Goal: Task Accomplishment & Management: Manage account settings

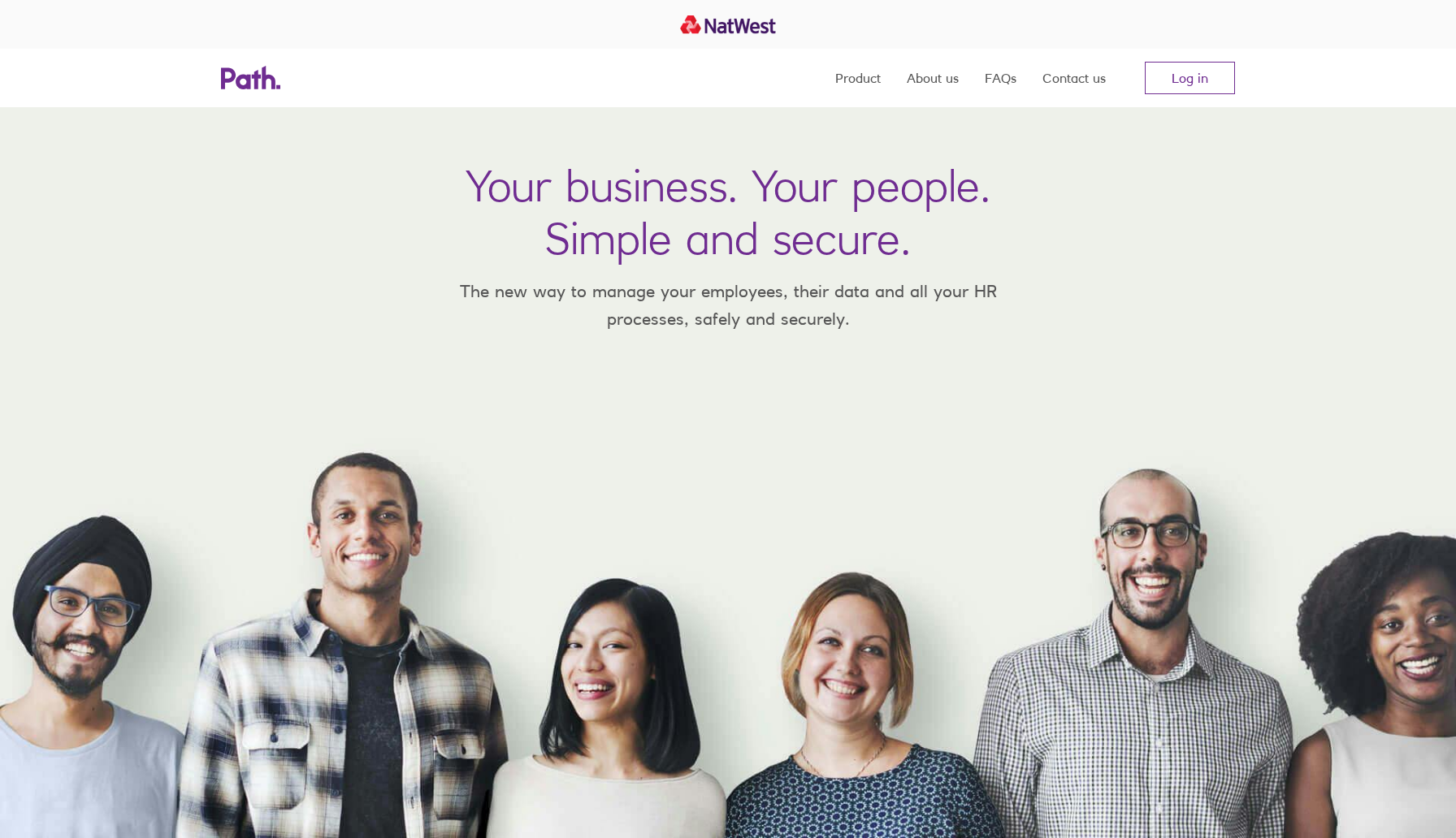
click at [1176, 96] on nav "Product About us FAQs Contact us Log in" at bounding box center [1035, 78] width 400 height 58
click at [1188, 78] on link "Log in" at bounding box center [1190, 78] width 90 height 33
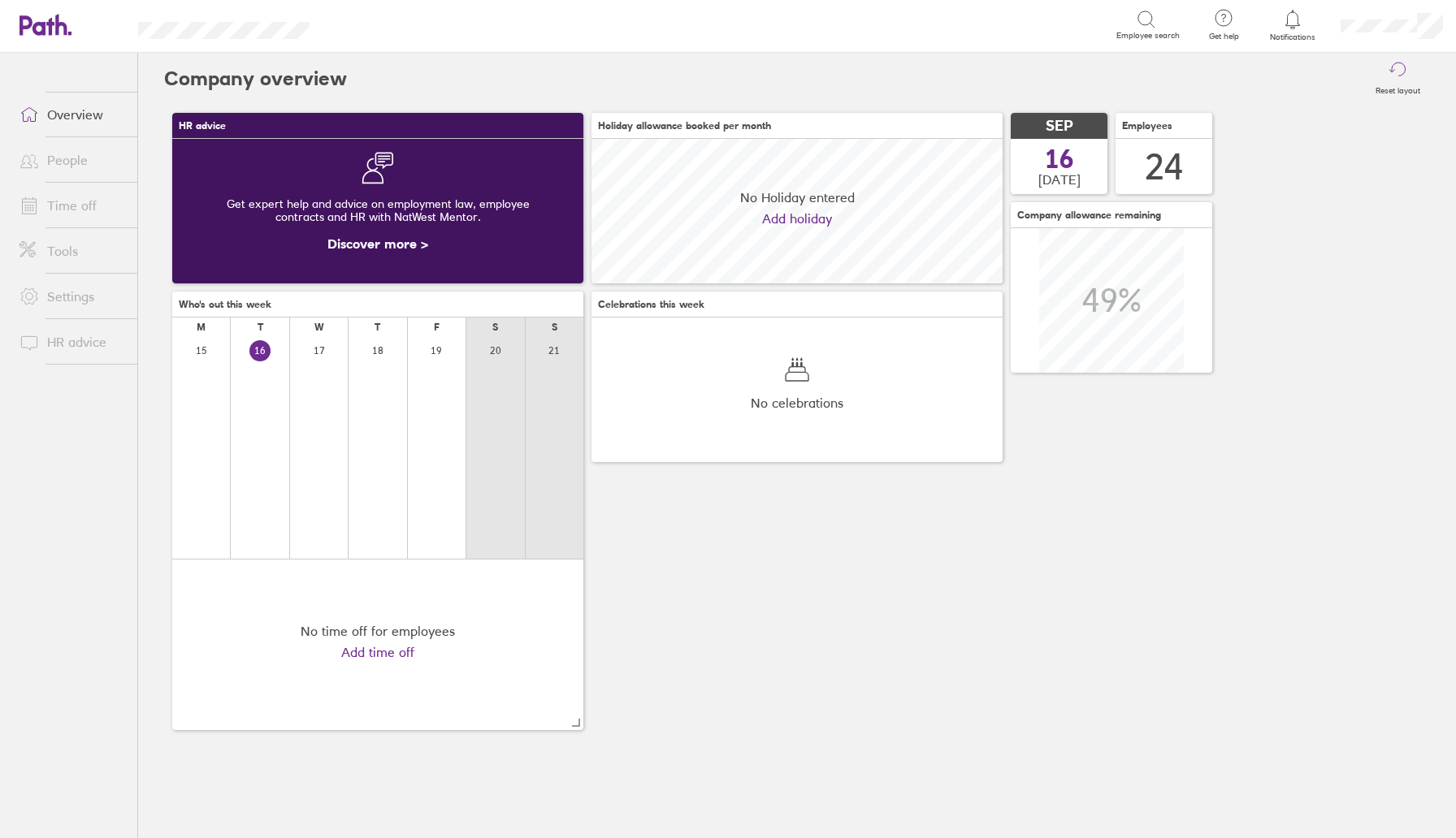
scroll to position [145, 411]
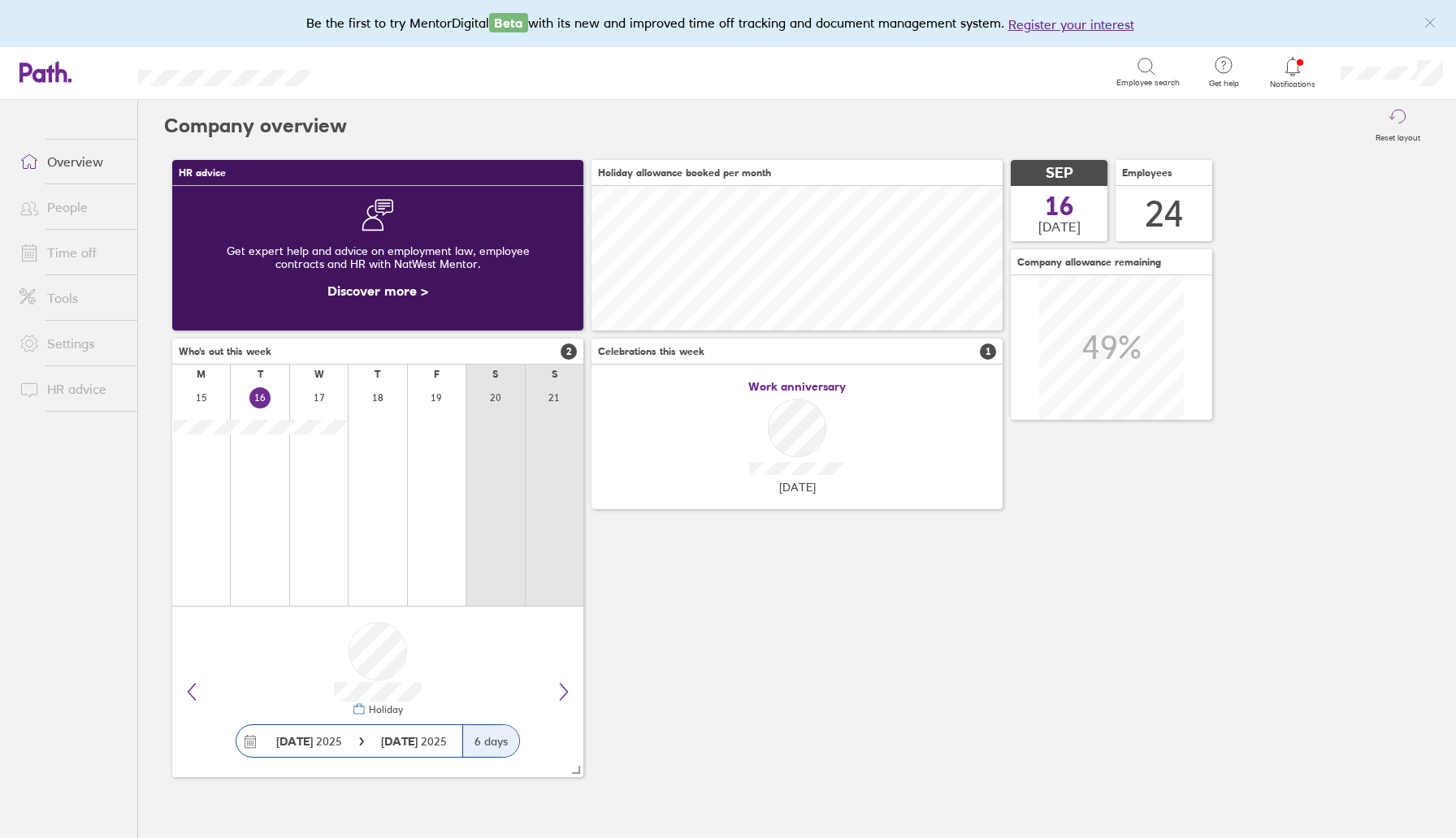
click at [80, 339] on link "Settings" at bounding box center [72, 343] width 131 height 33
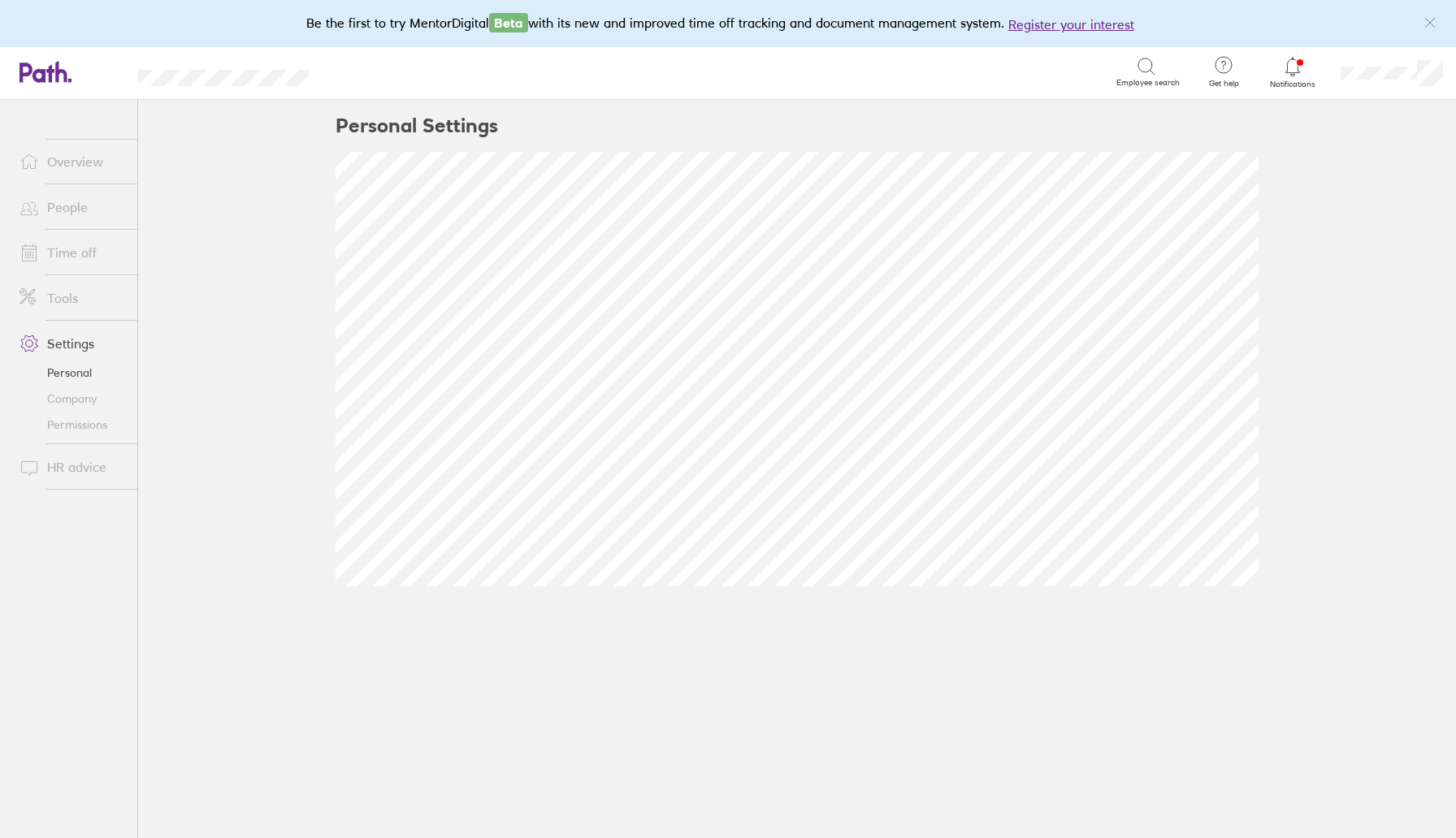
click at [63, 226] on li "People" at bounding box center [68, 207] width 137 height 45
click at [69, 211] on link "People" at bounding box center [72, 207] width 131 height 33
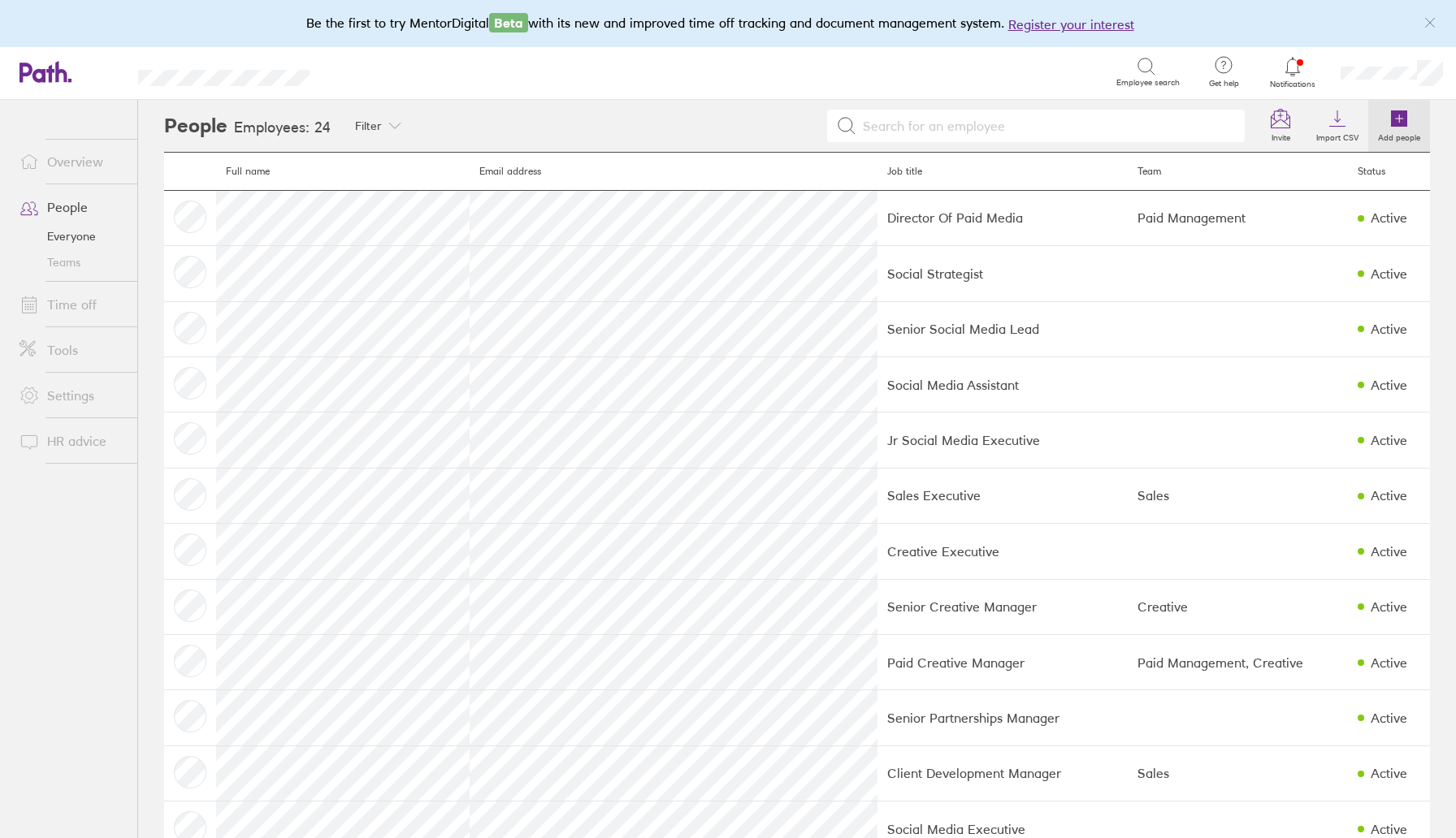
click at [1382, 132] on label "Add people" at bounding box center [1399, 135] width 62 height 15
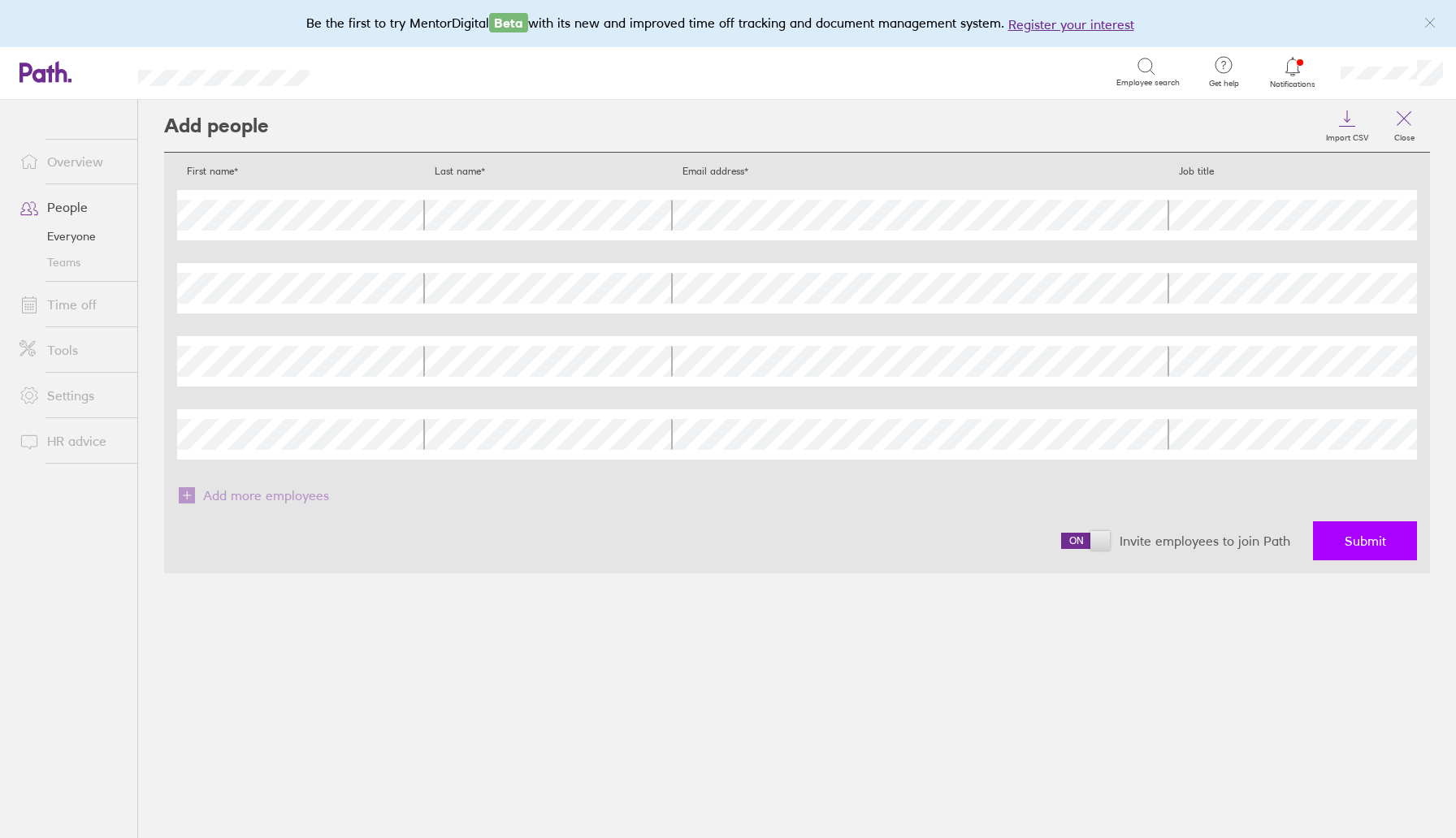
click at [1356, 545] on span "Submit" at bounding box center [1365, 541] width 42 height 15
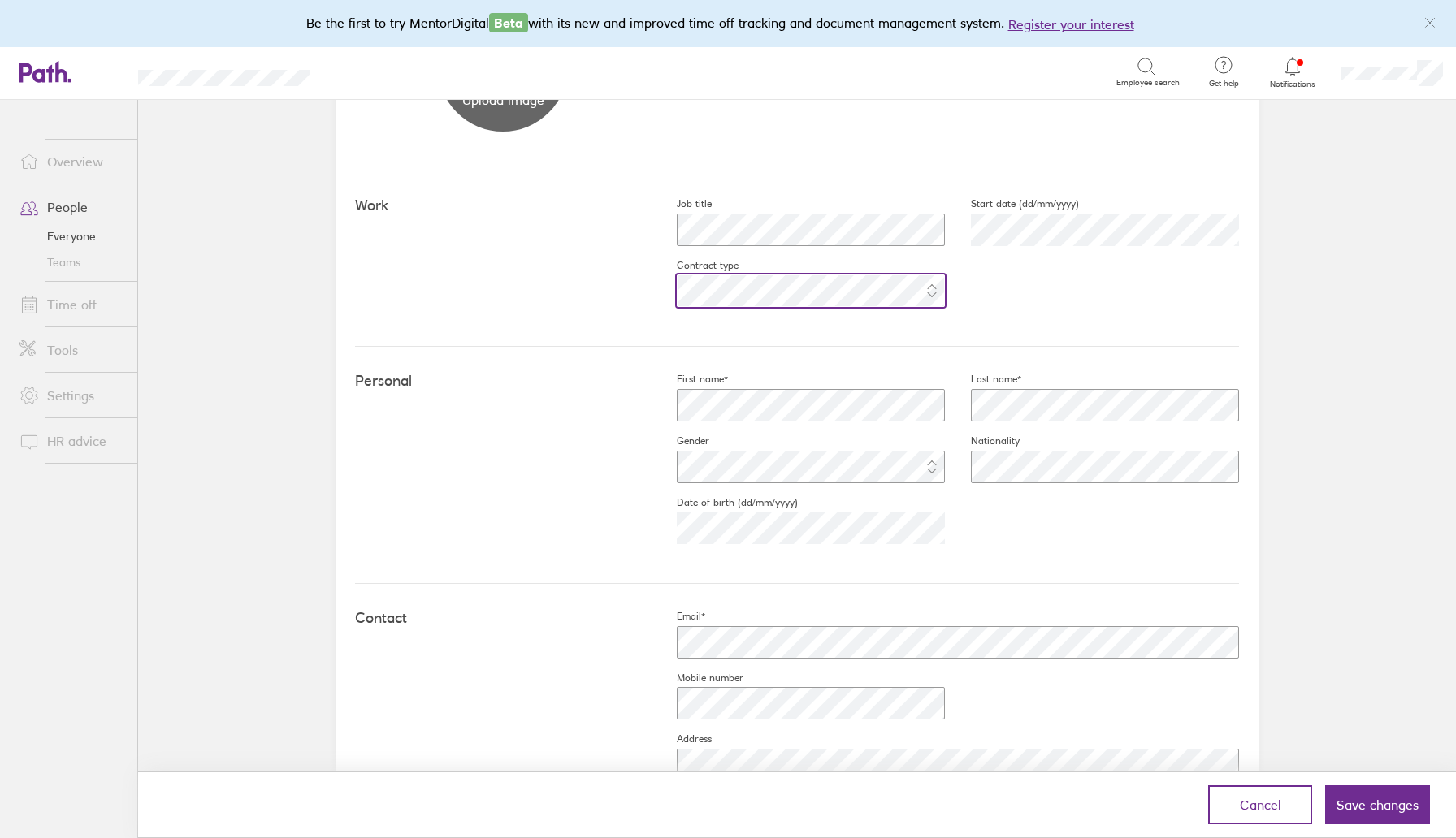
scroll to position [231, 0]
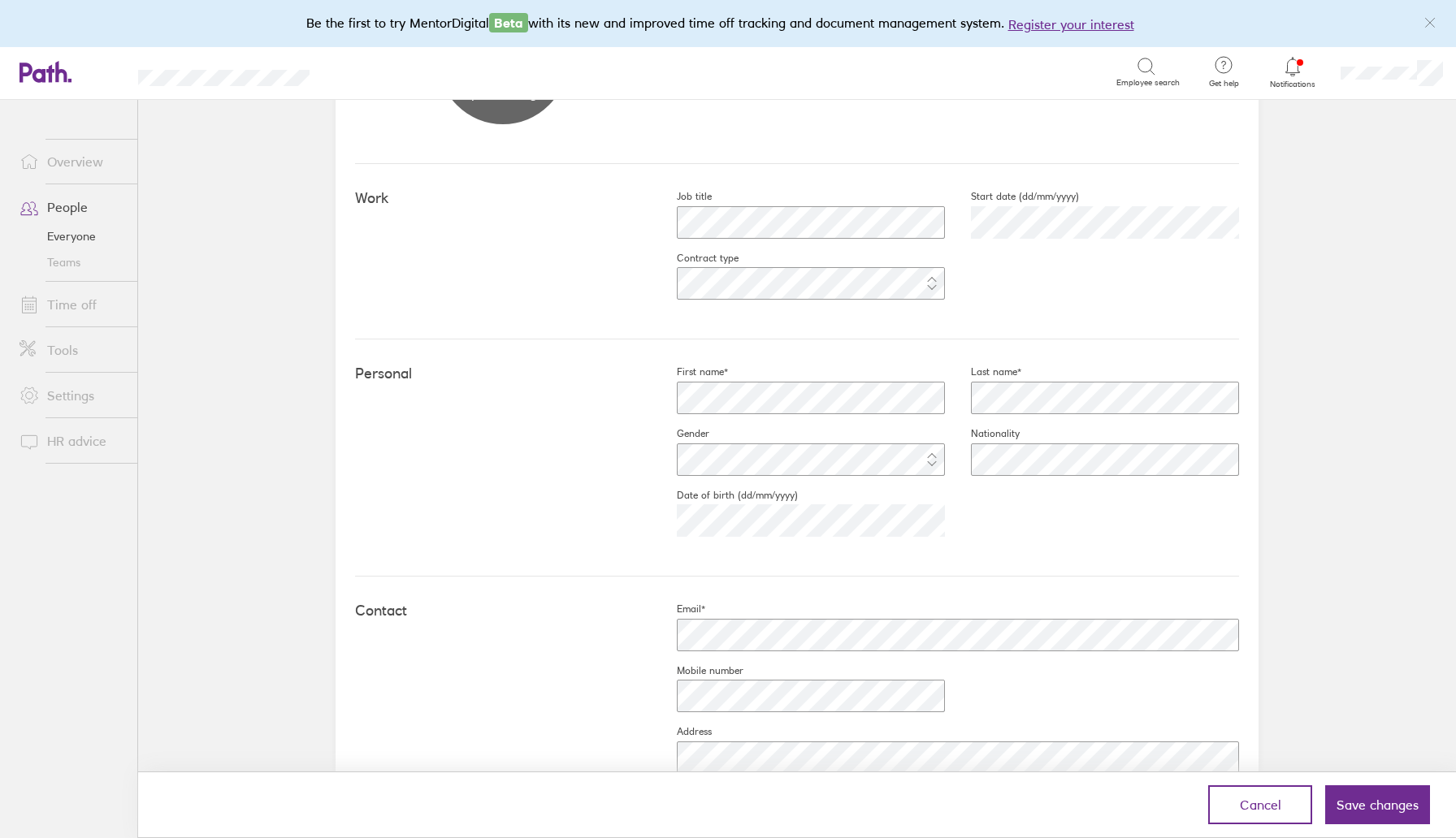
click at [877, 497] on fieldset "Date of birth (dd/mm/yyyy)" at bounding box center [797, 520] width 294 height 62
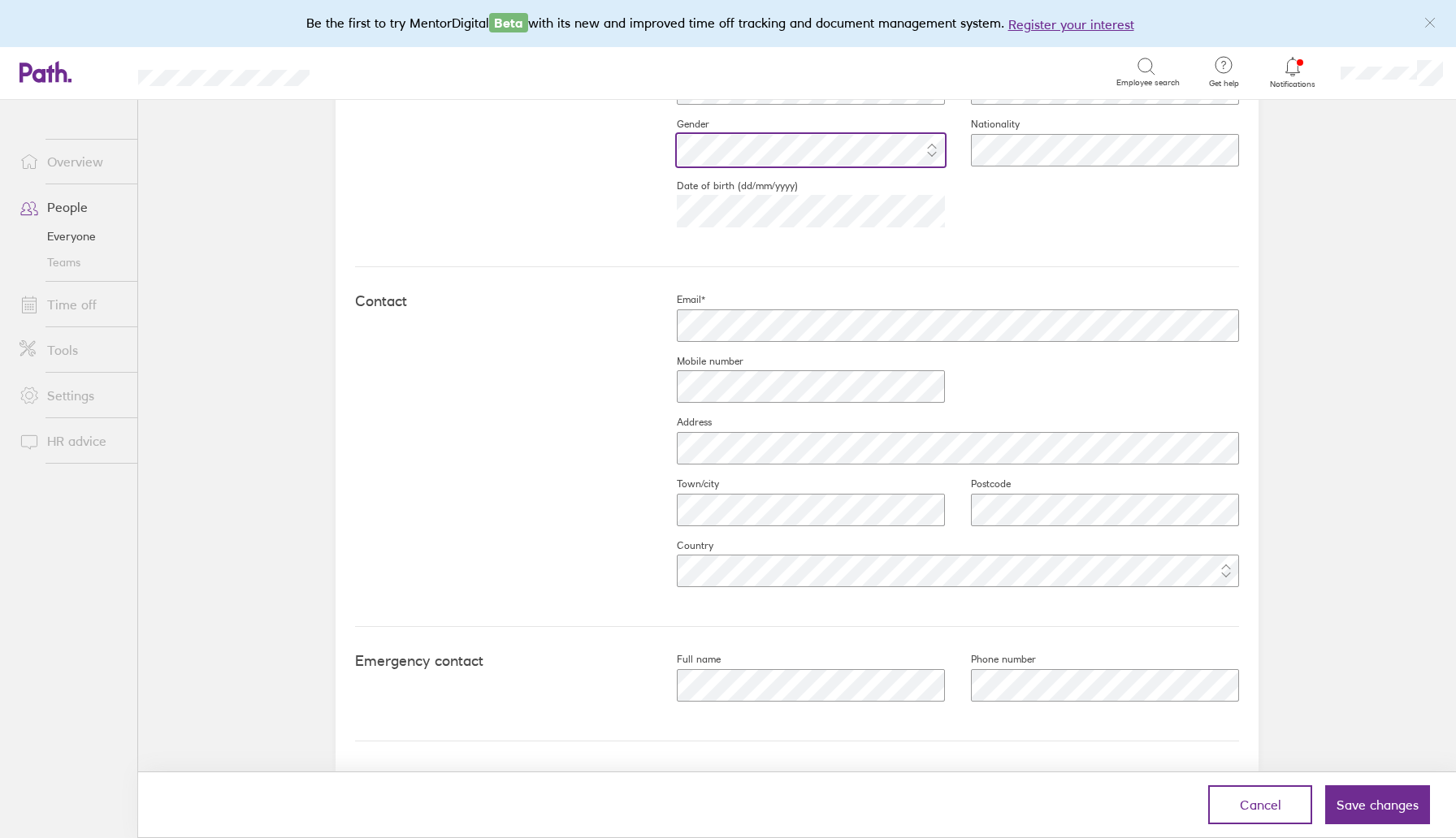
scroll to position [0, 0]
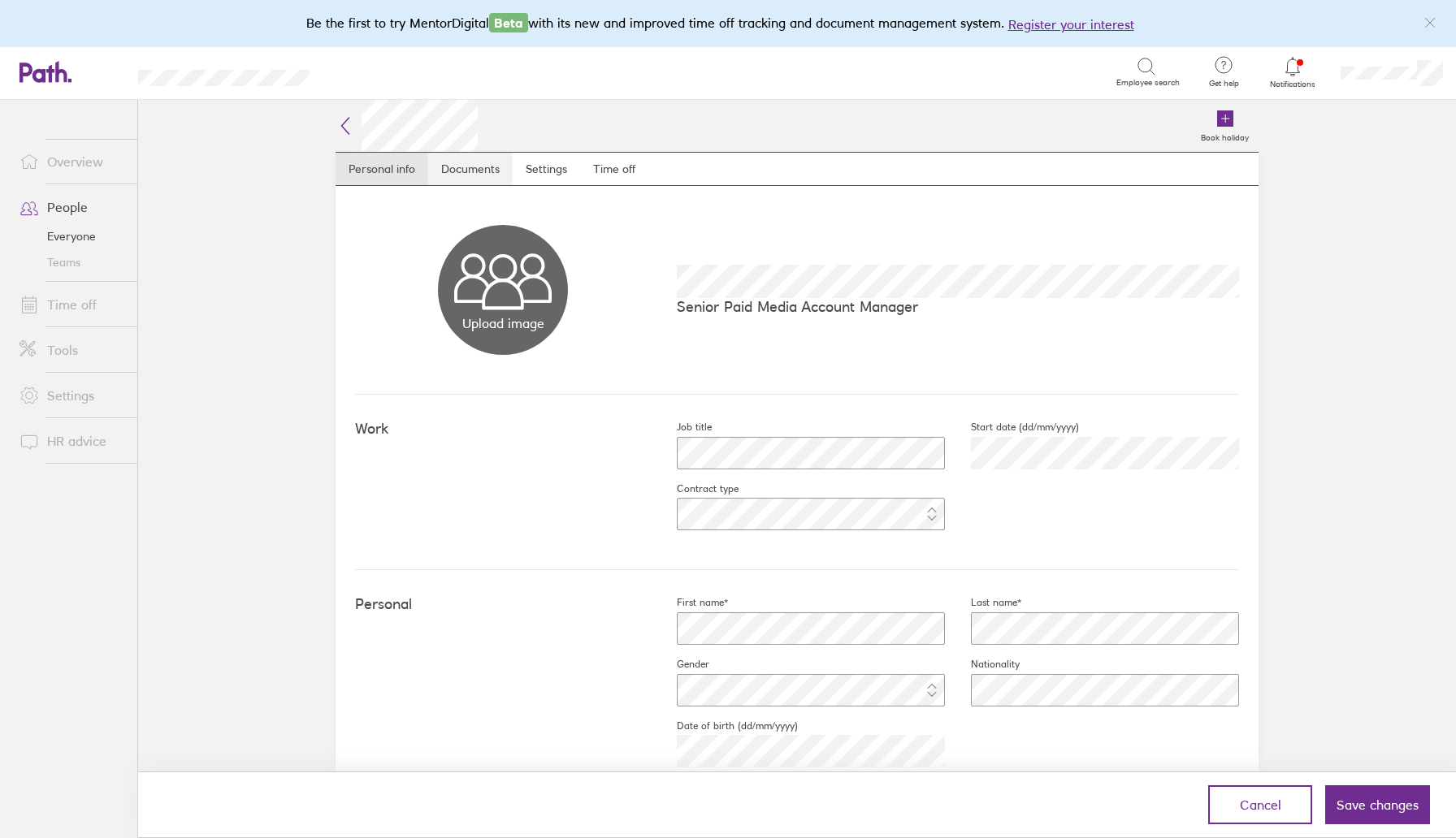
click at [480, 167] on link "Documents" at bounding box center [470, 169] width 85 height 33
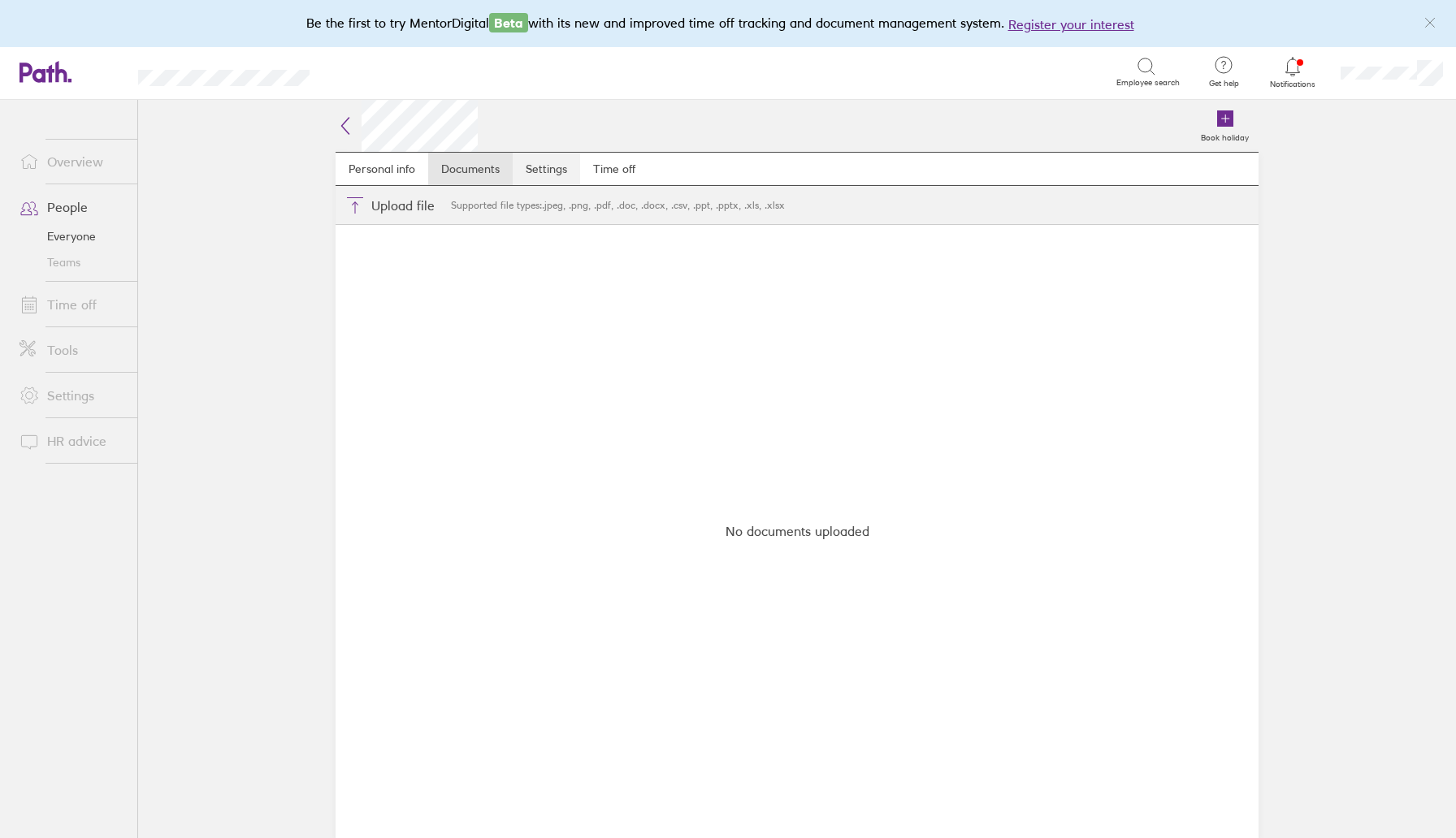
click at [537, 165] on link "Settings" at bounding box center [546, 169] width 67 height 33
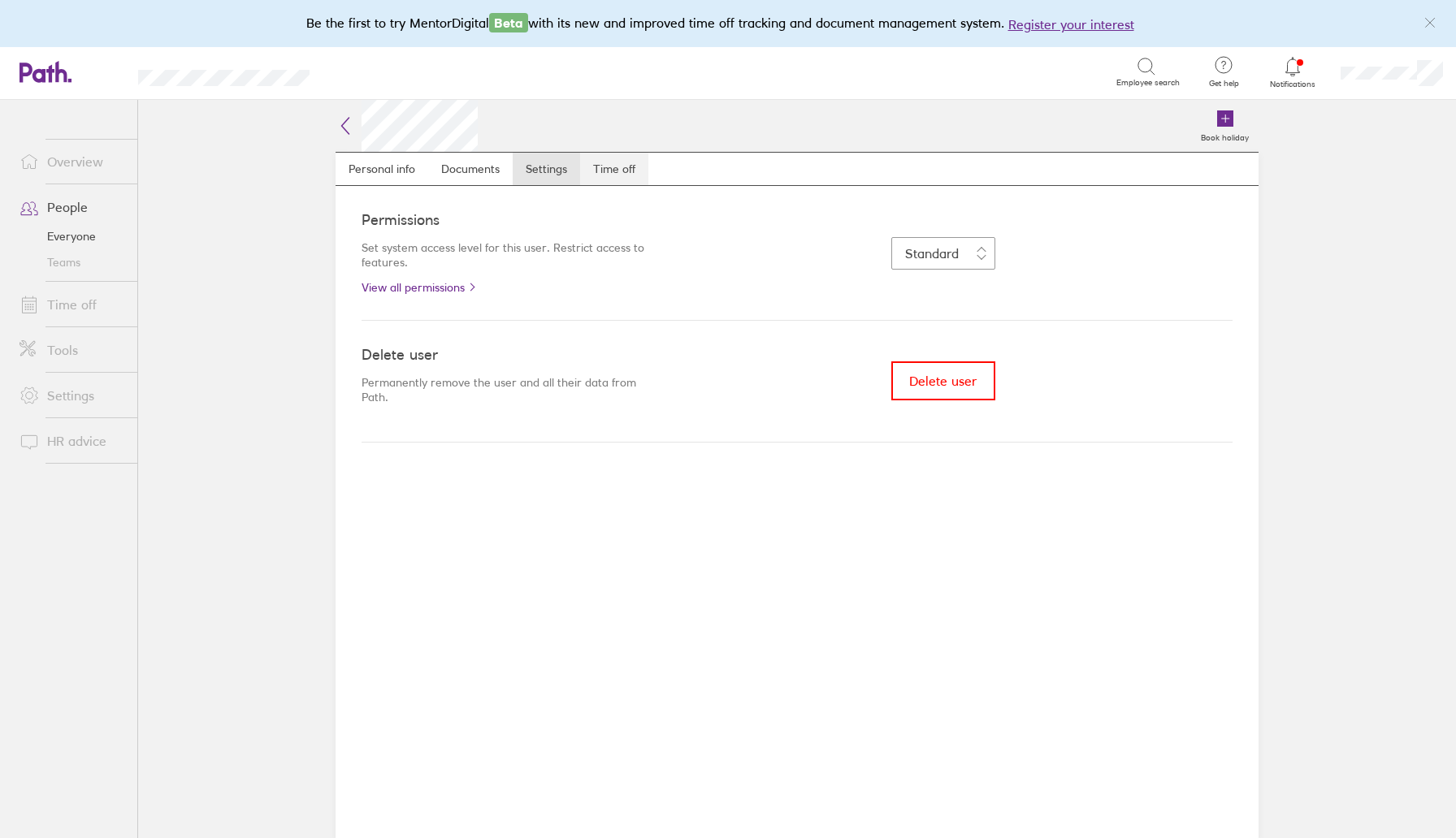
click at [638, 167] on link "Time off" at bounding box center [614, 169] width 68 height 33
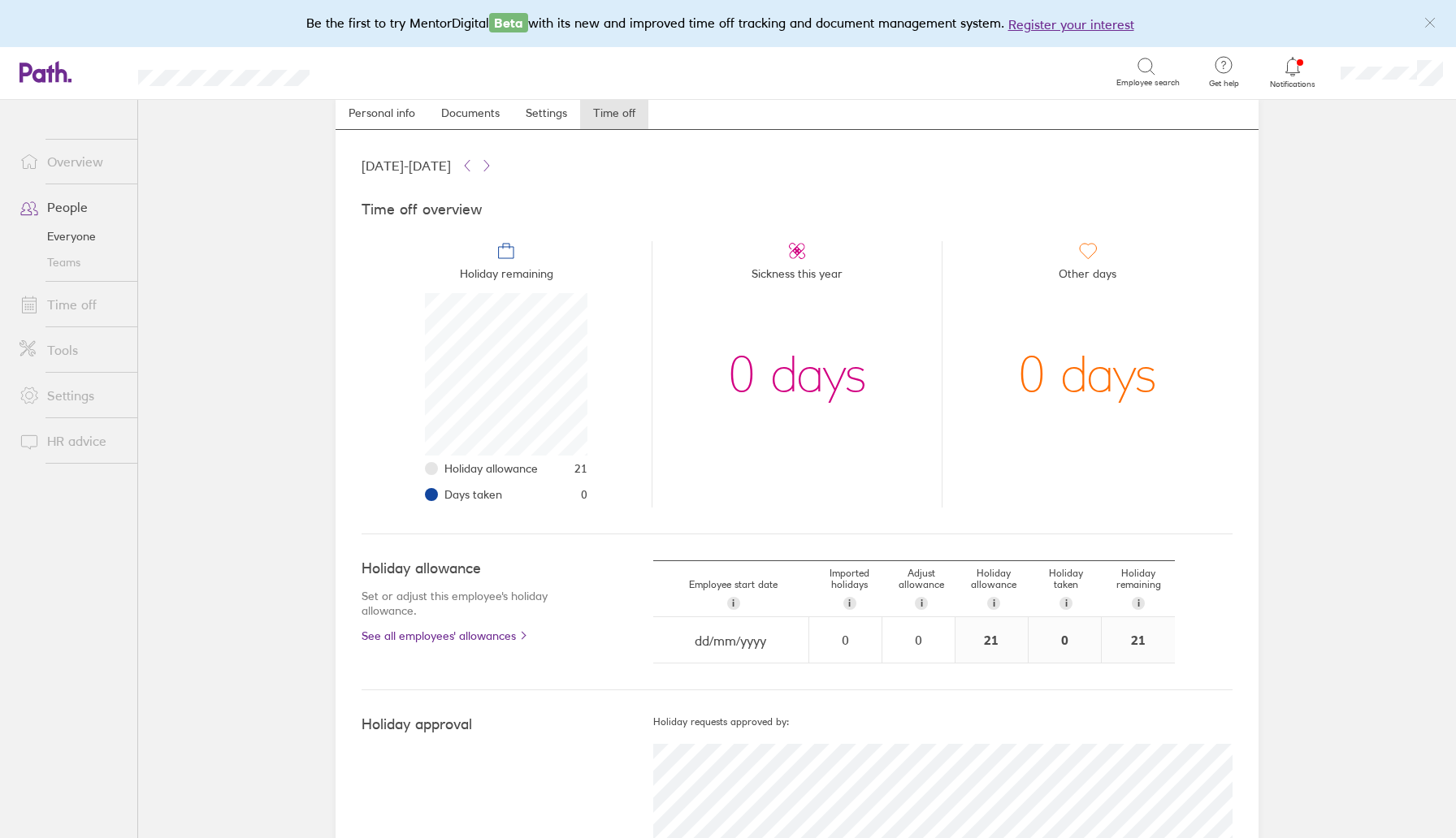
scroll to position [57, 0]
click at [988, 640] on div "21" at bounding box center [992, 639] width 72 height 45
click at [996, 637] on div "21" at bounding box center [992, 639] width 72 height 45
click at [1142, 643] on div "21" at bounding box center [1138, 639] width 73 height 45
click at [977, 642] on div "21" at bounding box center [992, 639] width 72 height 45
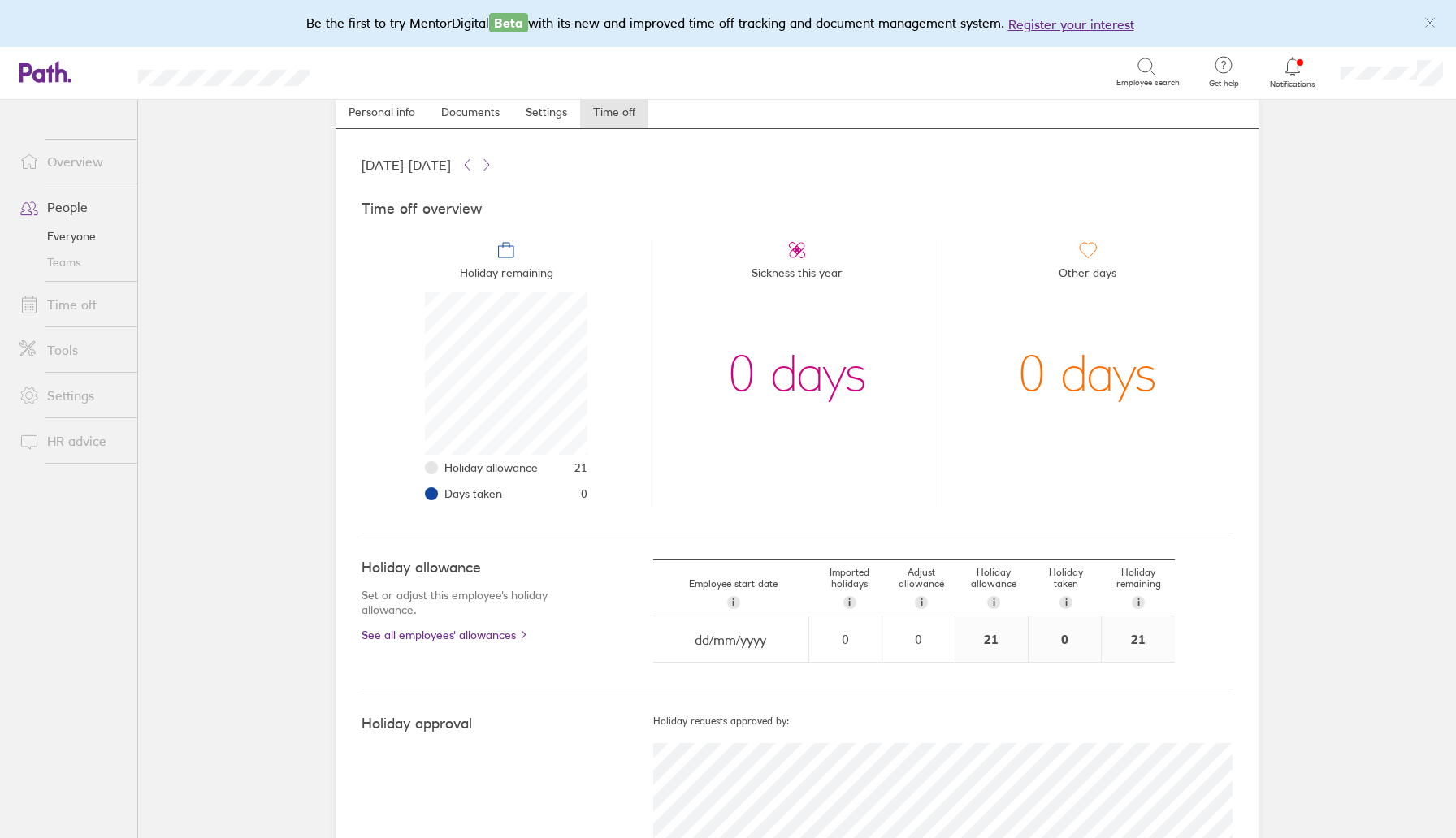
click at [990, 642] on div "21" at bounding box center [992, 639] width 72 height 45
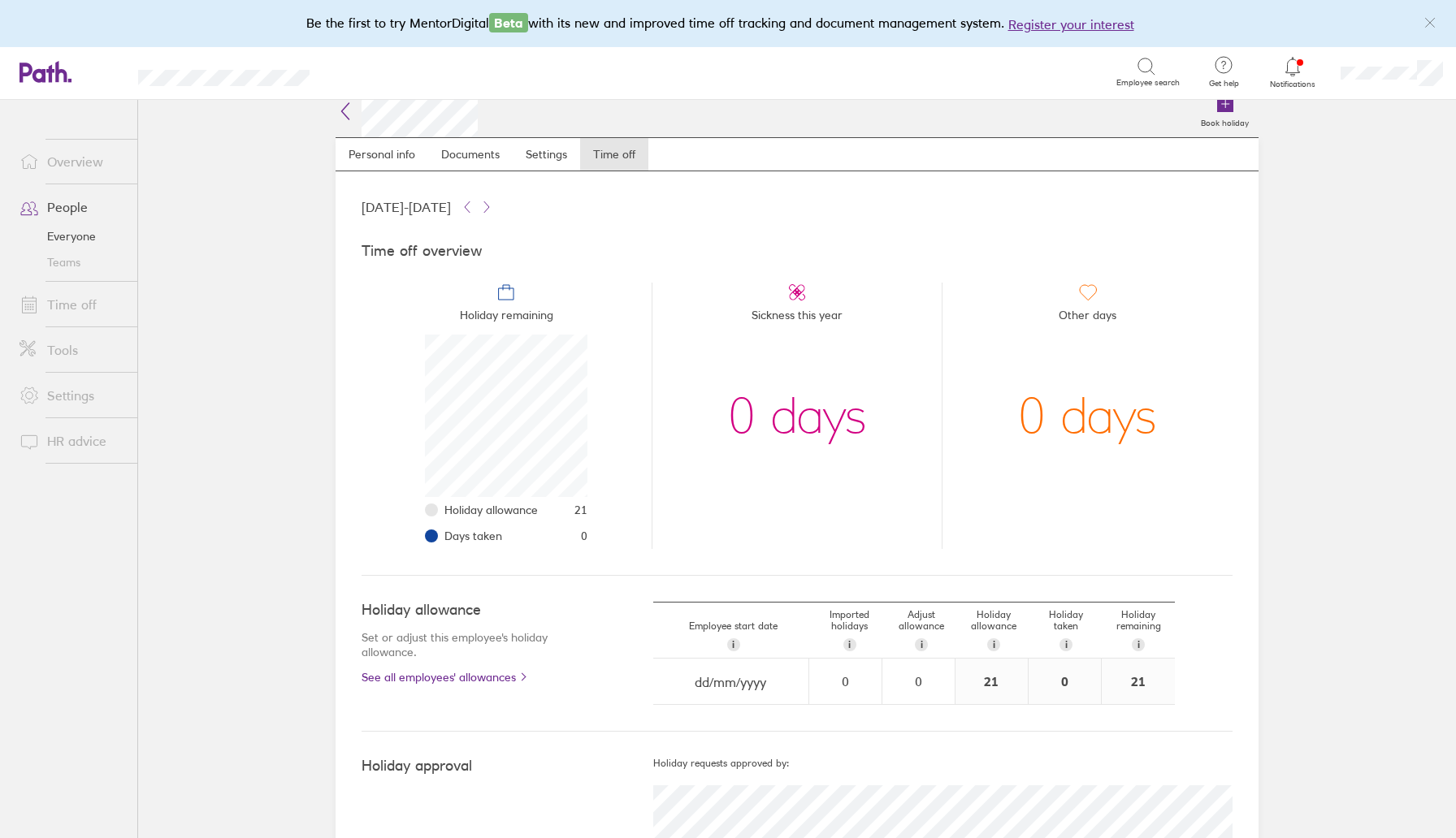
scroll to position [10, 0]
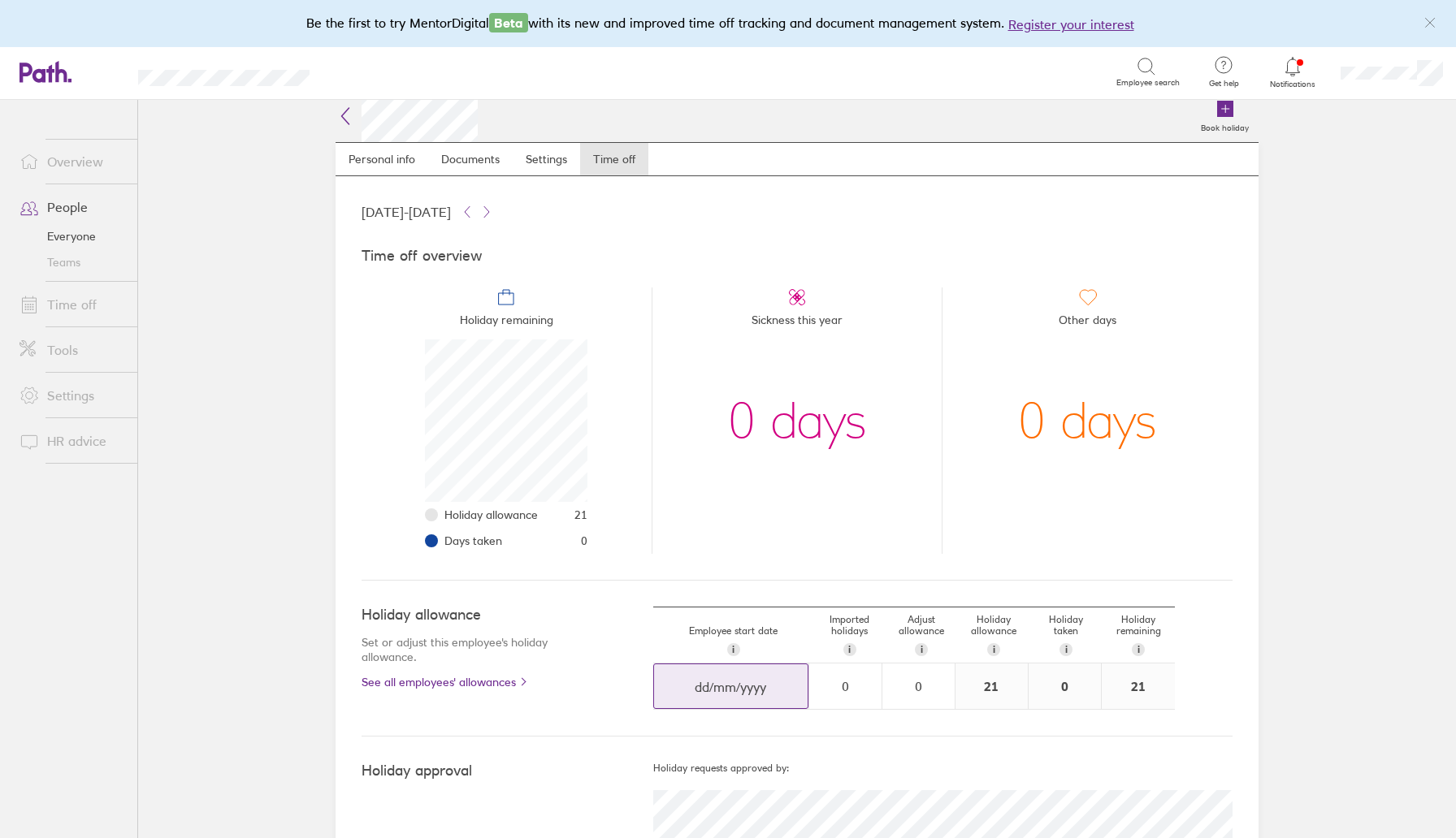
select select "August"
select select "2025"
select select "September"
select select "2025"
select select "October"
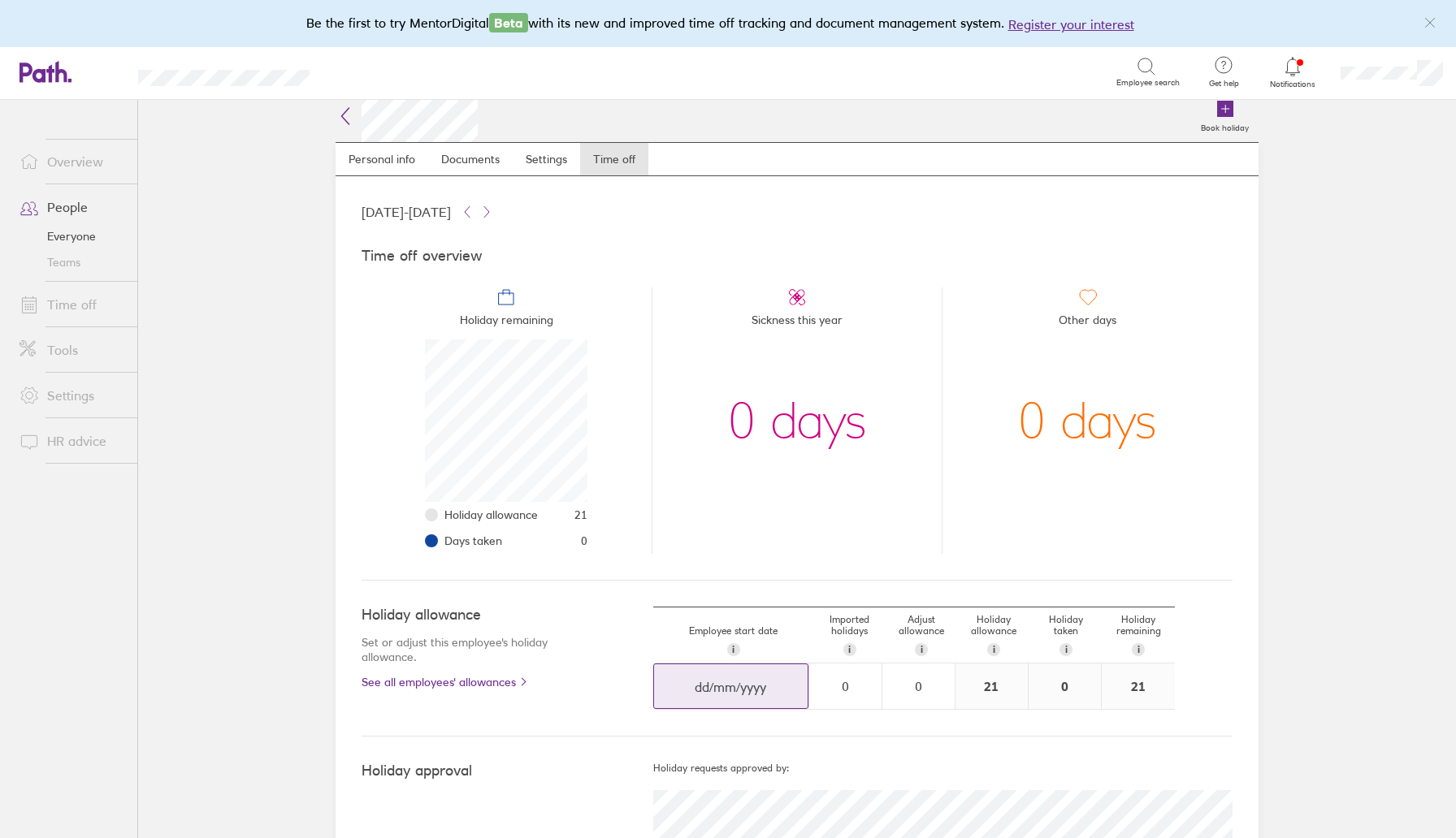
select select "2025"
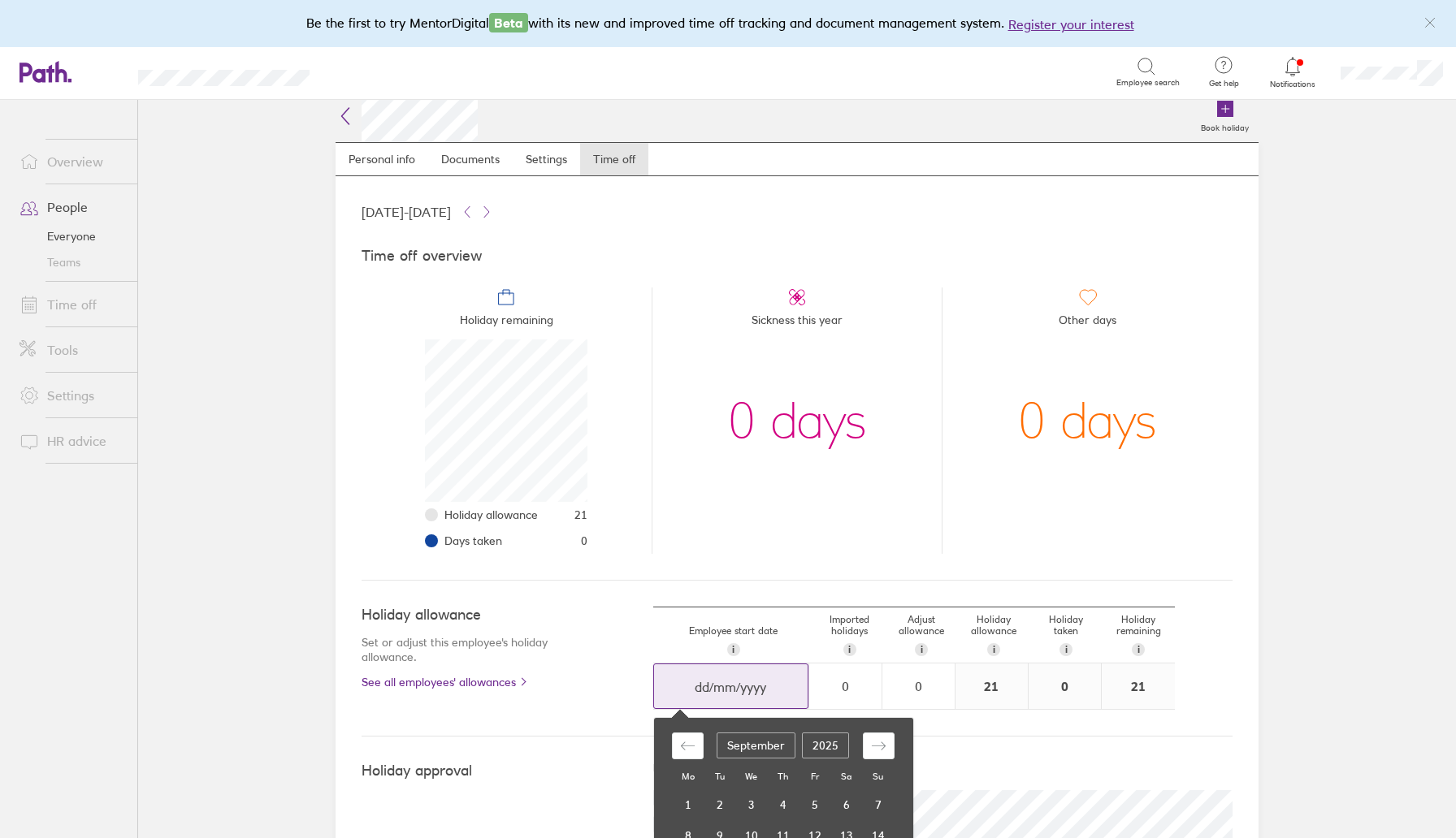
click at [711, 702] on input "dd/mm/yyyy" at bounding box center [731, 687] width 154 height 45
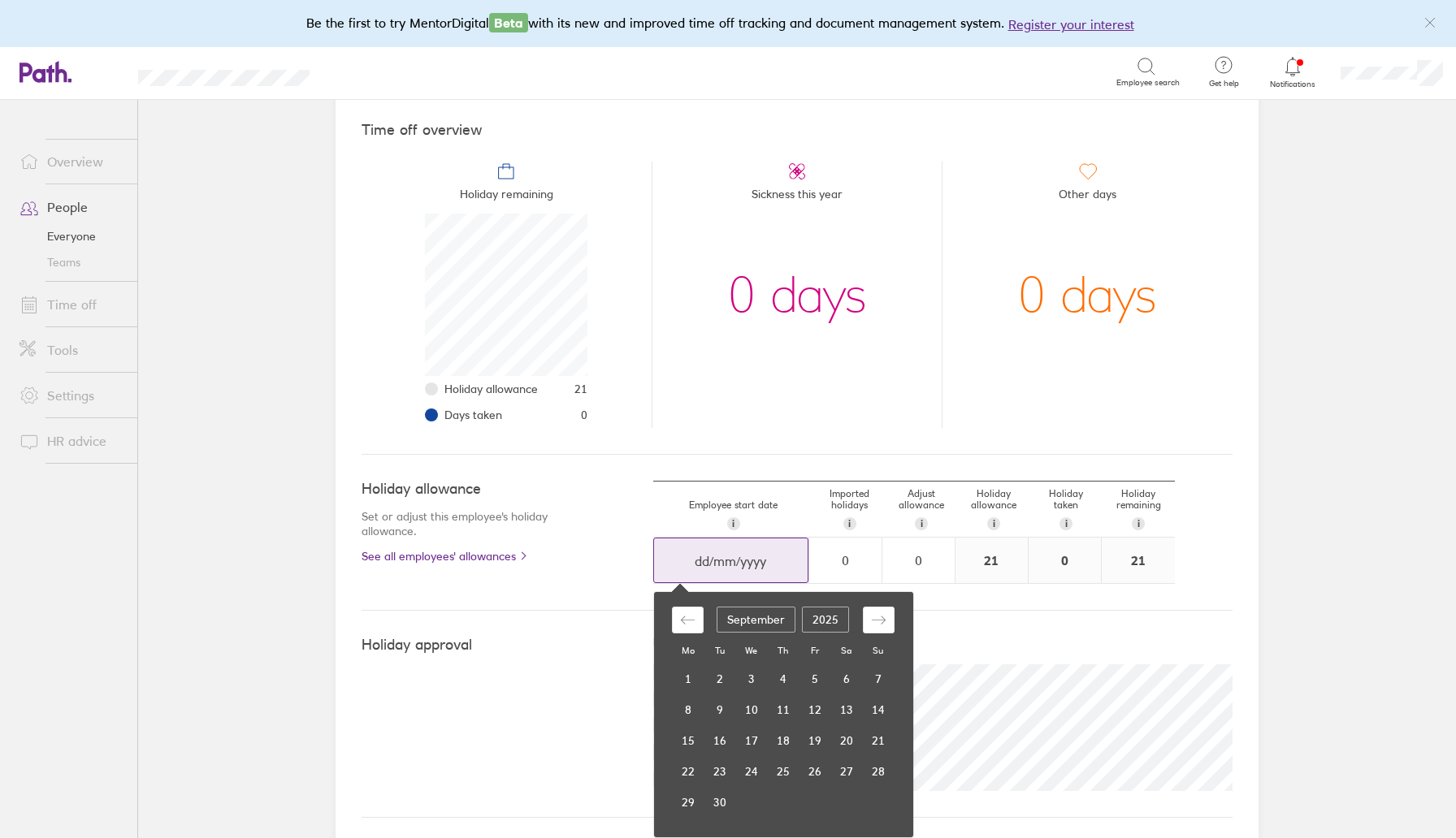
scroll to position [136, 0]
click at [682, 737] on td "15" at bounding box center [689, 740] width 32 height 31
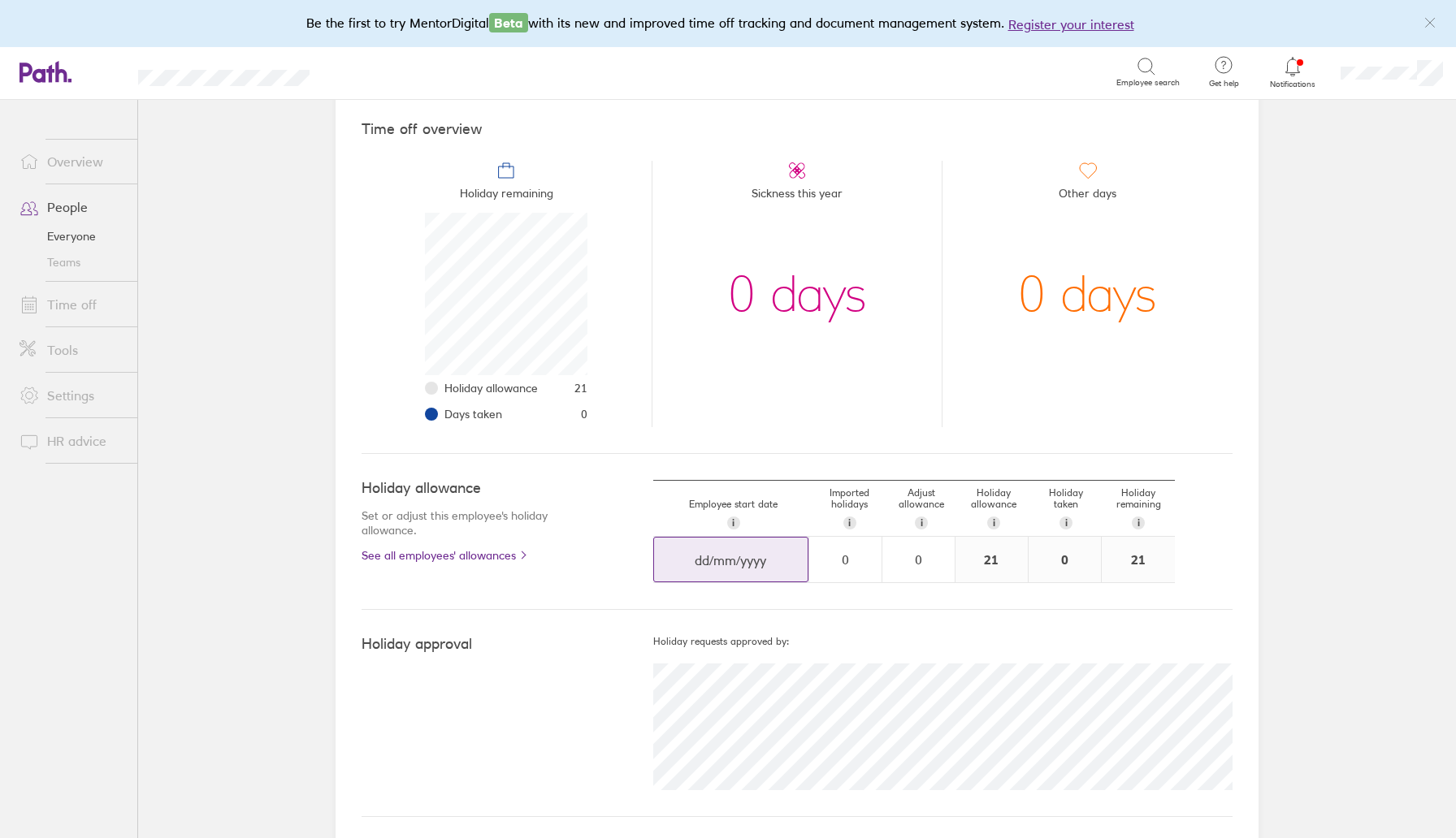
type input "15/09/2025"
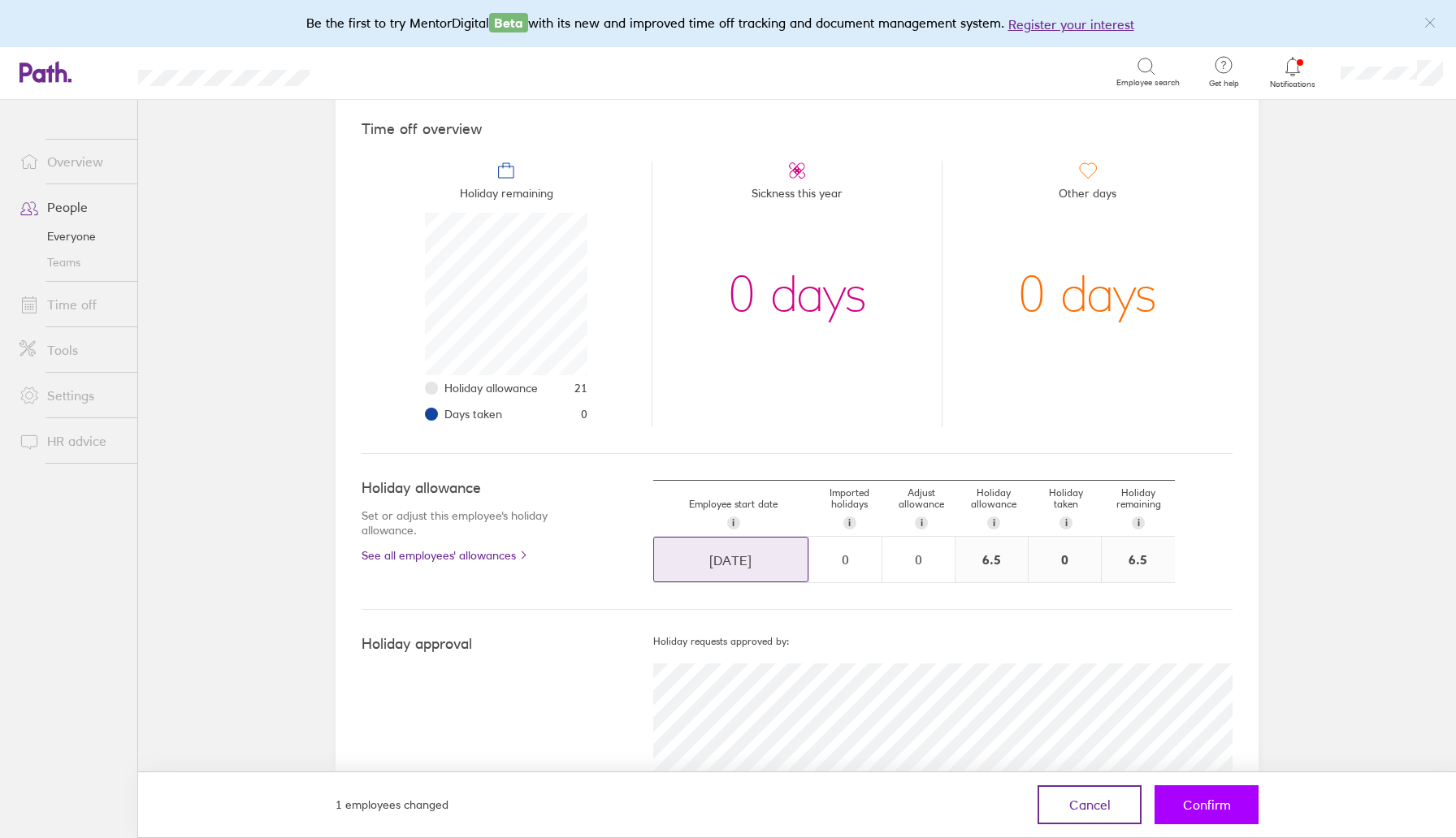
click at [1178, 810] on button "Confirm" at bounding box center [1207, 805] width 104 height 39
click at [1216, 806] on span "Confirm" at bounding box center [1207, 804] width 48 height 15
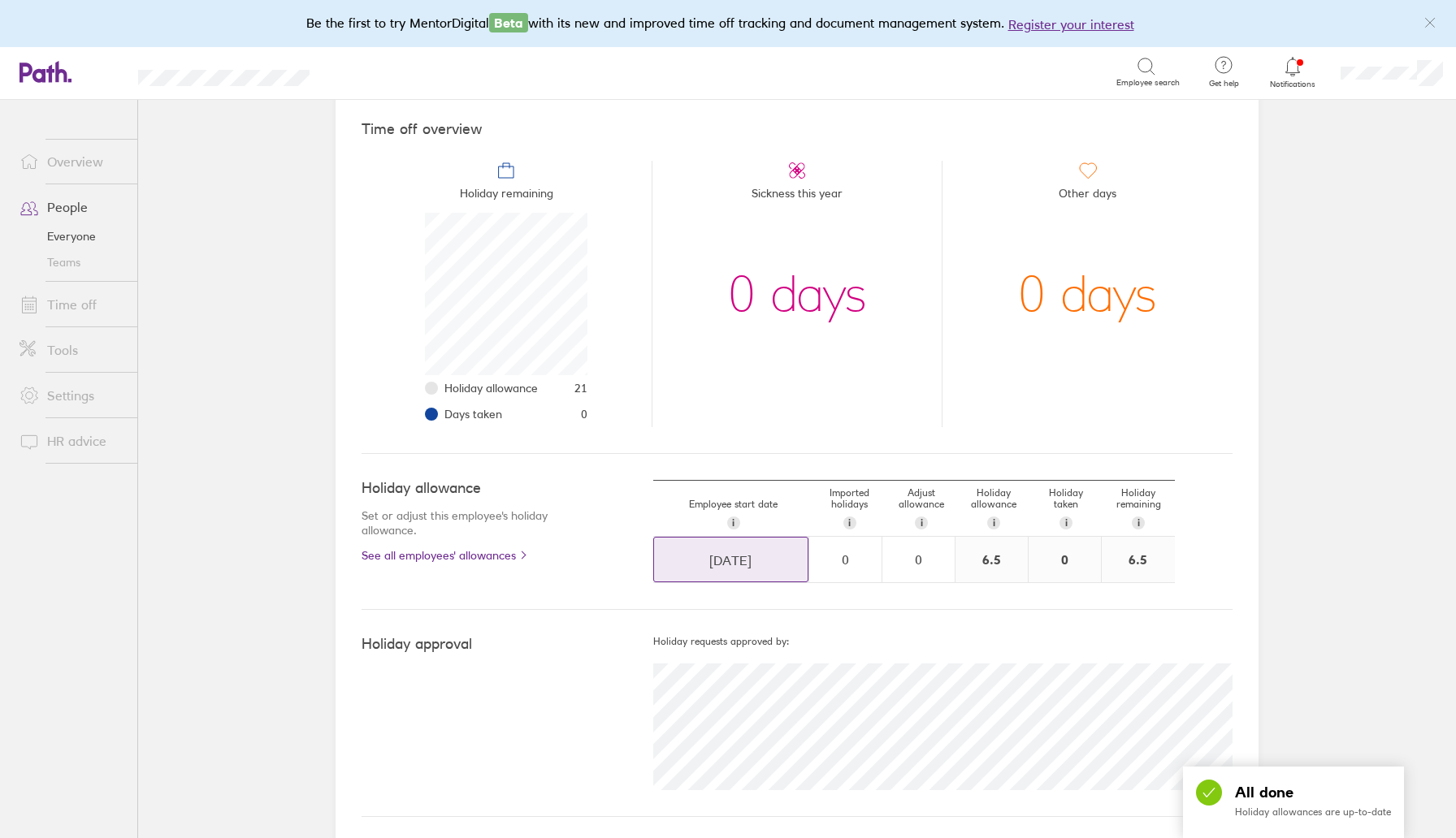
scroll to position [0, 0]
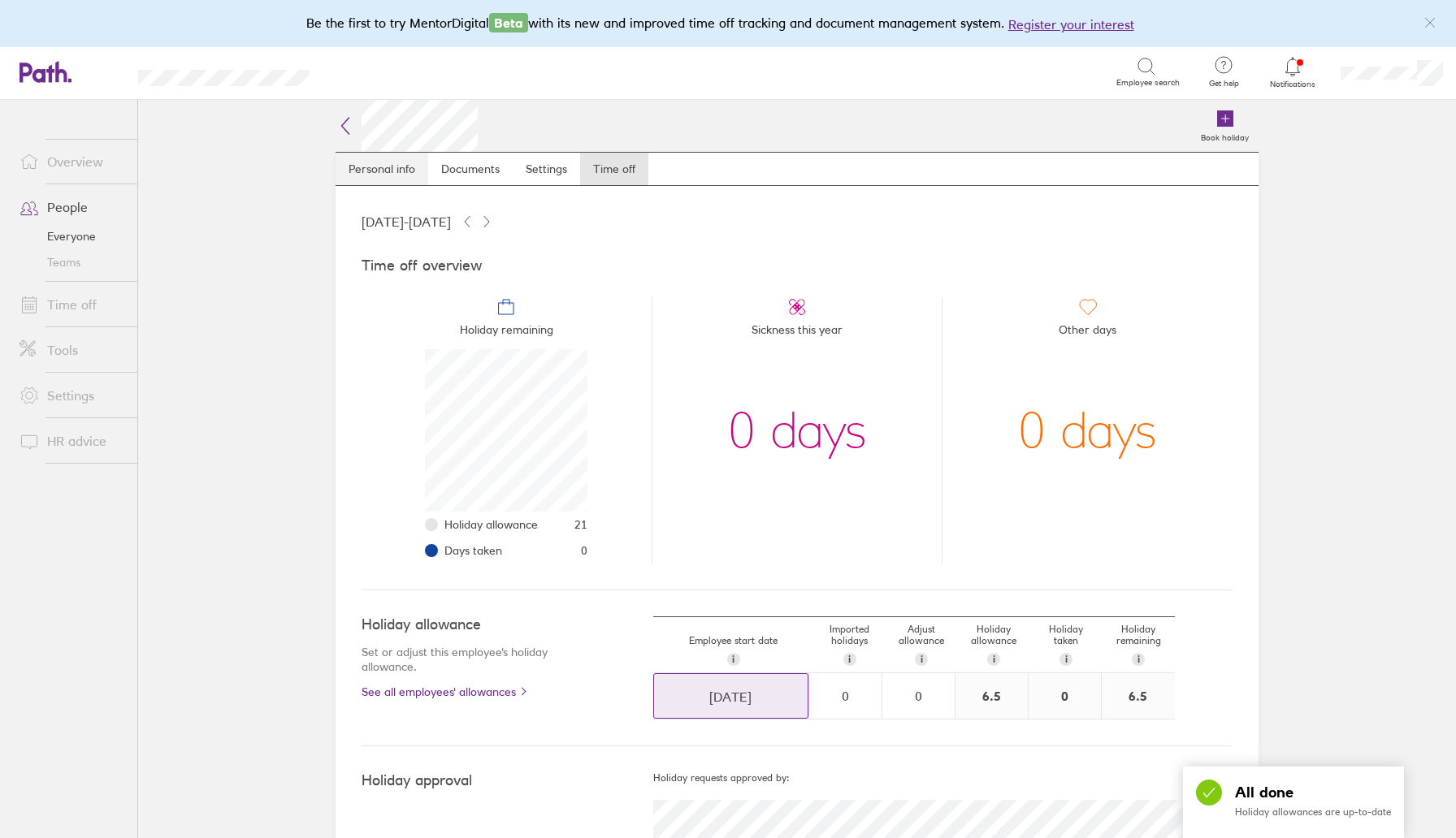
click at [393, 165] on link "Personal info" at bounding box center [382, 169] width 93 height 33
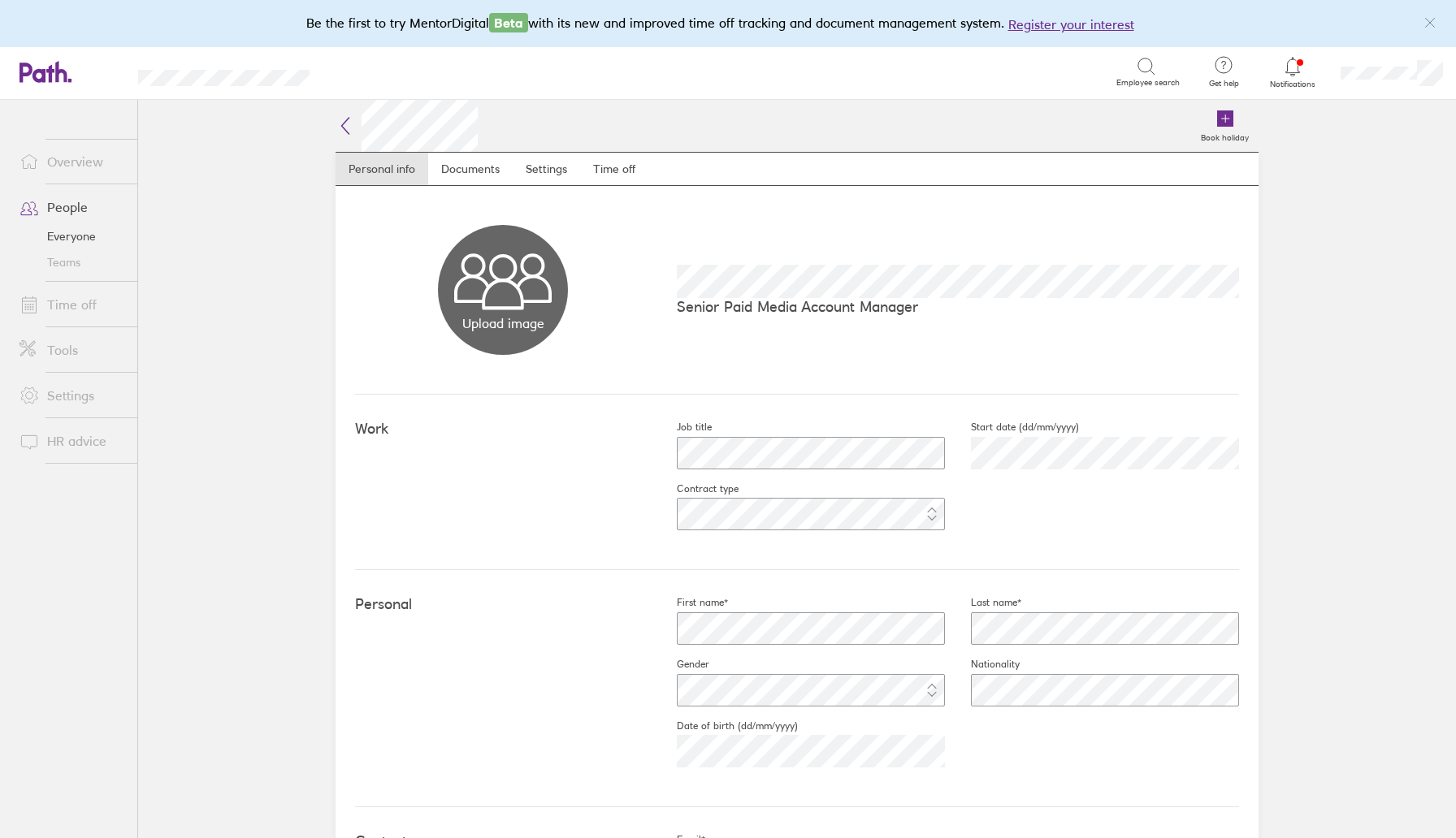
scroll to position [141, 0]
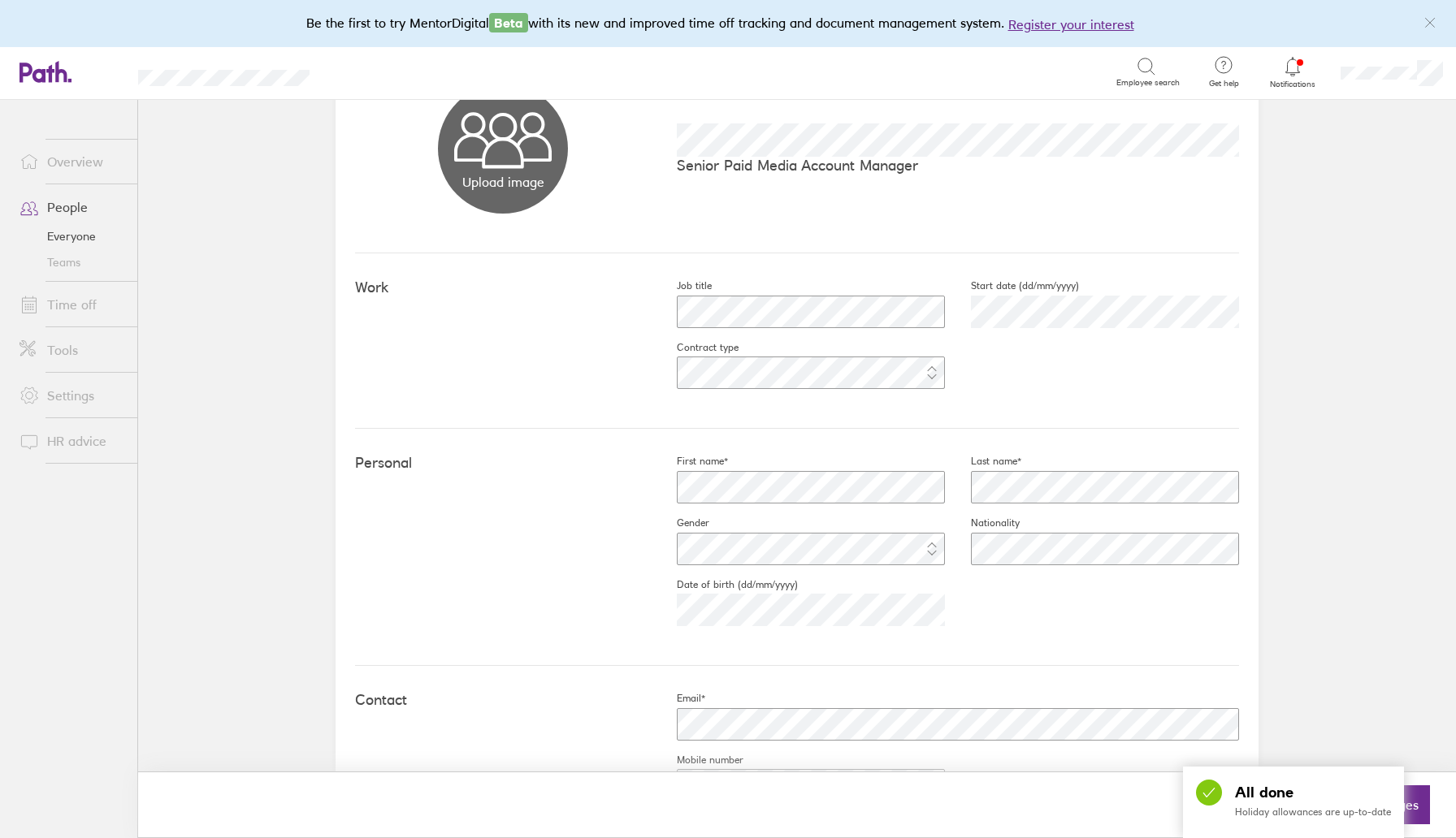
click at [780, 351] on fieldset "Contract type" at bounding box center [797, 372] width 294 height 62
click at [1367, 804] on span "Save changes" at bounding box center [1377, 804] width 82 height 15
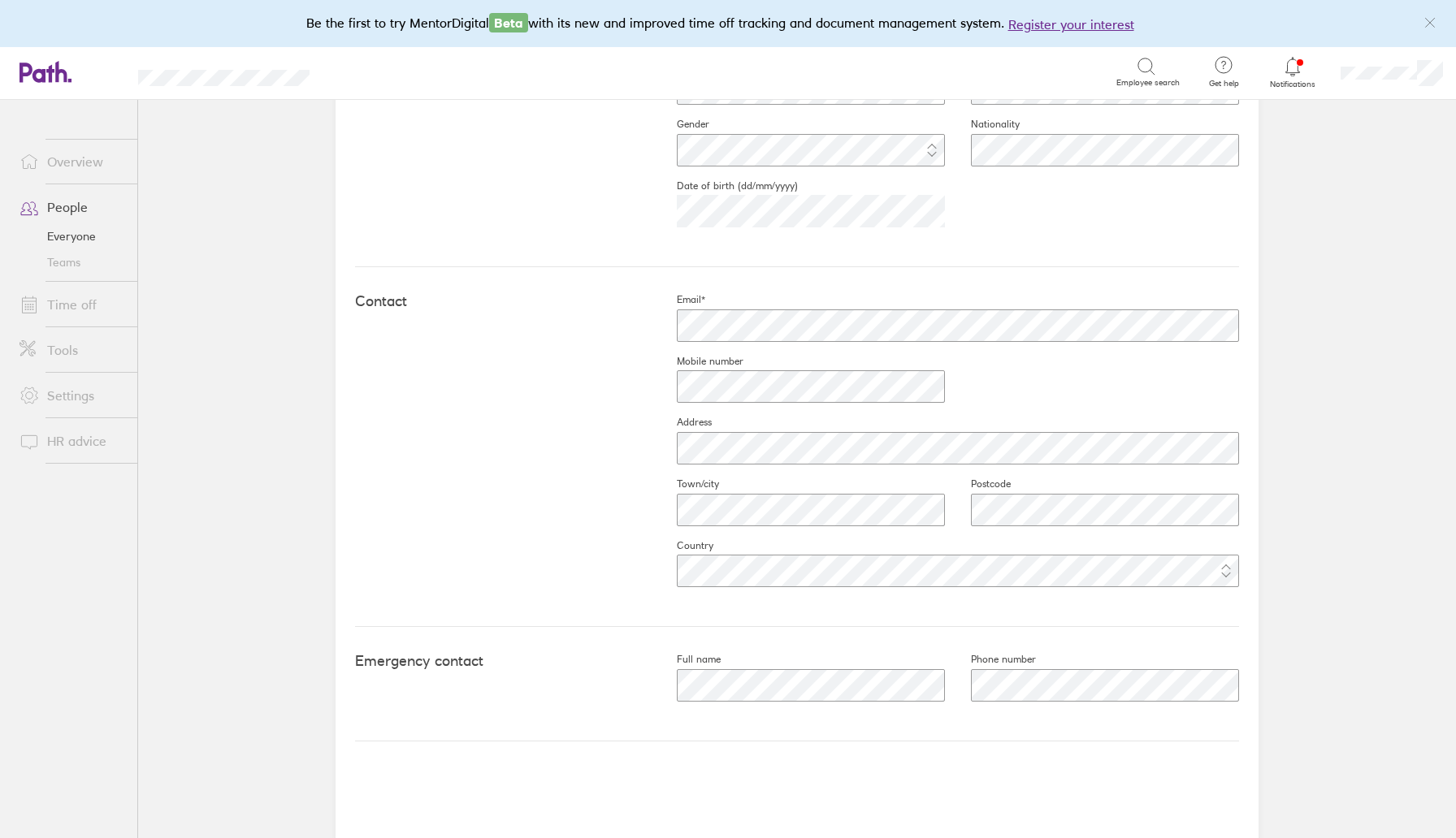
scroll to position [0, 0]
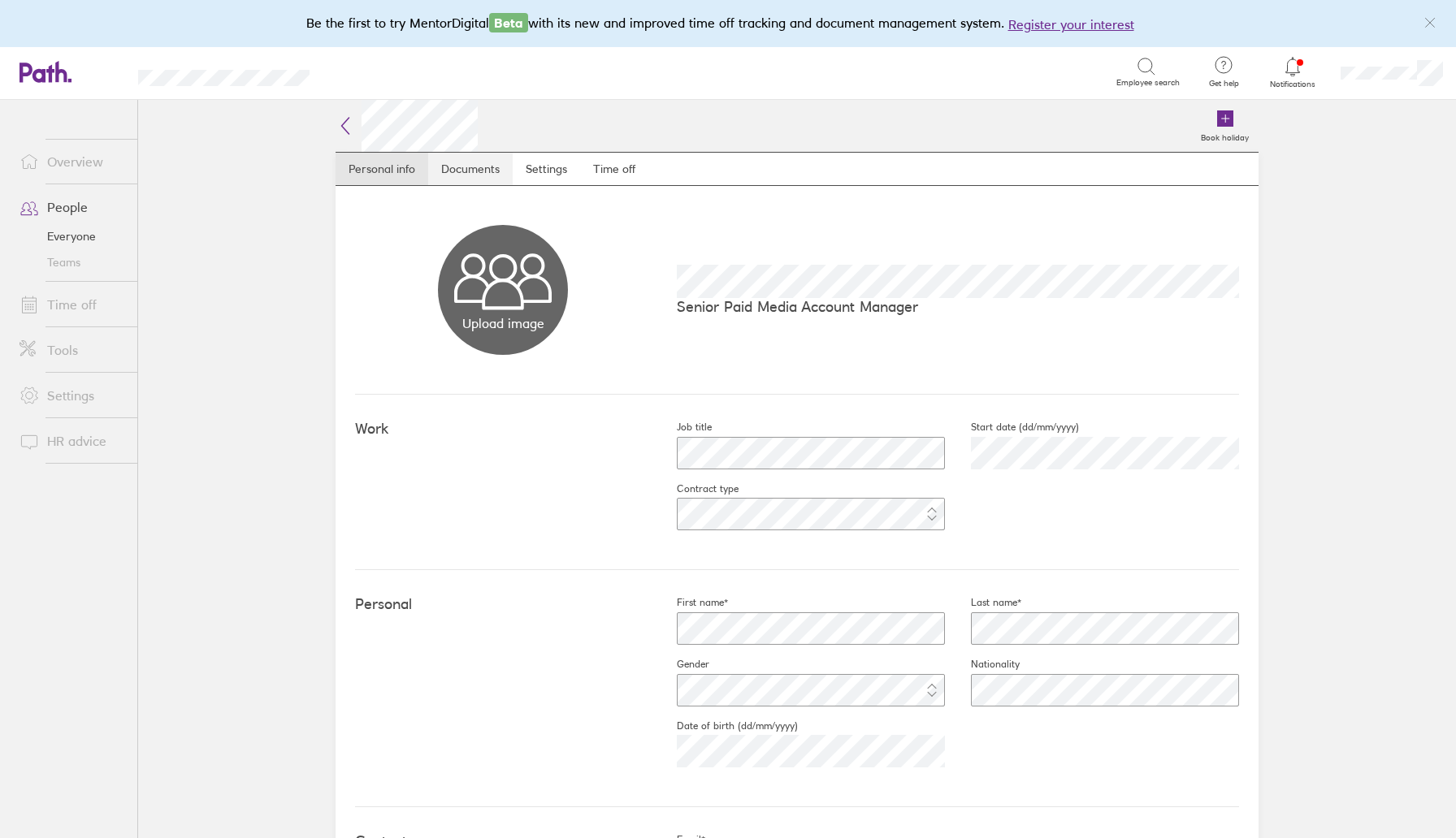
click at [487, 180] on link "Documents" at bounding box center [470, 169] width 85 height 33
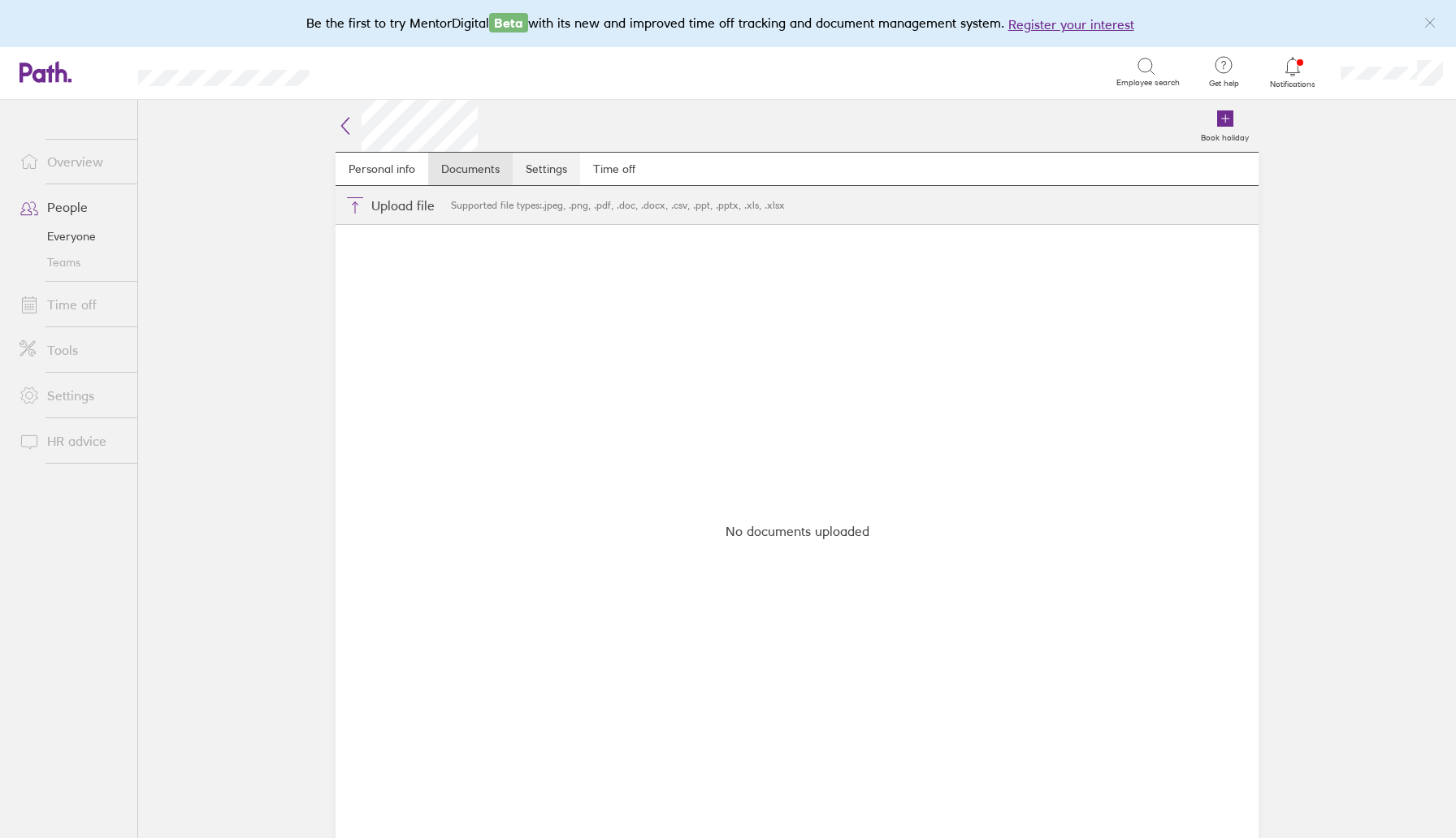
click at [552, 166] on link "Settings" at bounding box center [546, 169] width 67 height 33
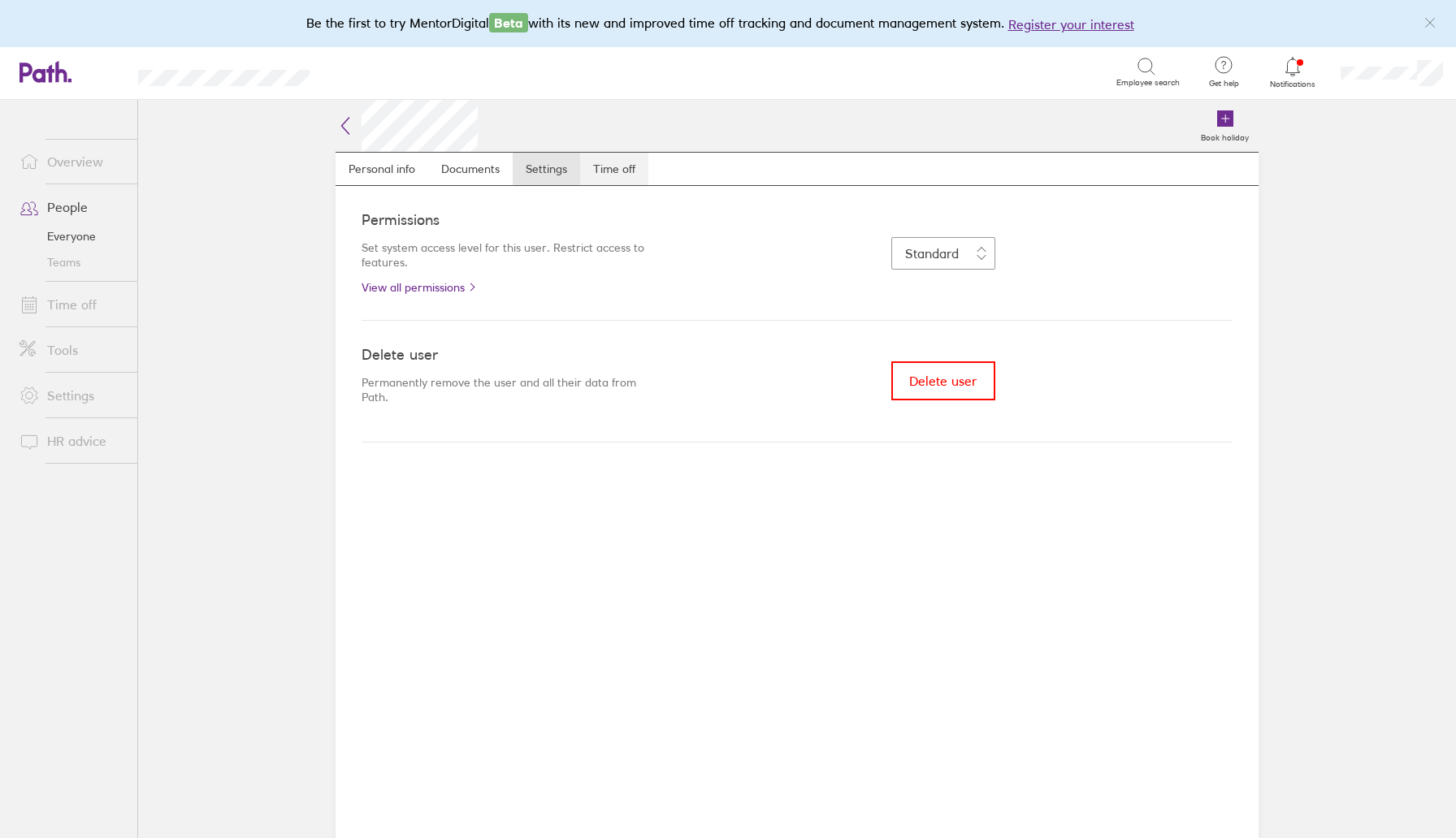
click at [600, 165] on link "Time off" at bounding box center [614, 169] width 68 height 33
